Goal: Navigation & Orientation: Find specific page/section

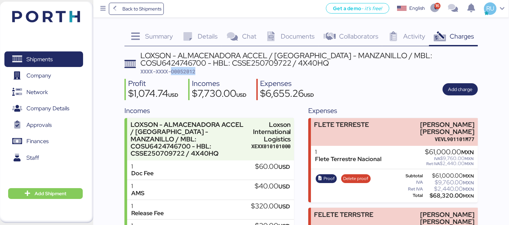
click at [36, 15] on img at bounding box center [46, 17] width 68 height 12
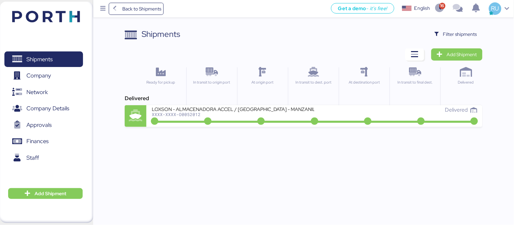
click at [64, 17] on img at bounding box center [46, 17] width 68 height 12
